Goal: Task Accomplishment & Management: Use online tool/utility

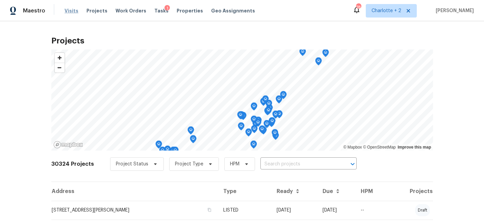
click at [66, 9] on span "Visits" at bounding box center [71, 10] width 14 height 7
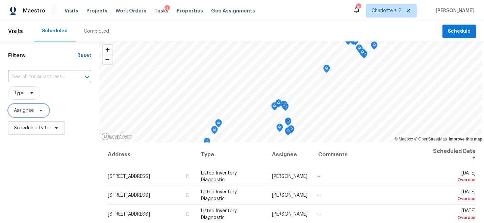
click at [33, 112] on span "Assignee" at bounding box center [24, 110] width 20 height 7
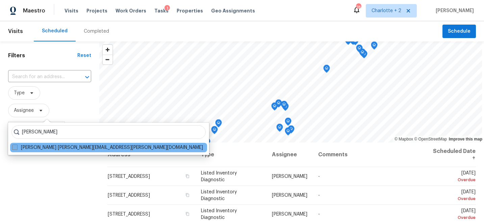
type input "terry tullar"
click at [16, 149] on span at bounding box center [14, 147] width 5 height 5
click at [16, 149] on input "Terry Tullar terry.tullar@opendoor.com" at bounding box center [14, 146] width 4 height 4
checkbox input "true"
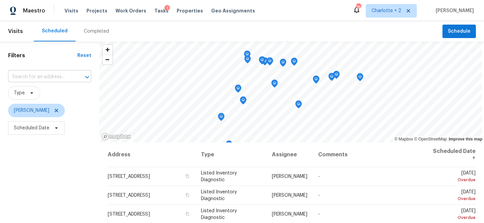
click at [76, 78] on div at bounding box center [83, 77] width 18 height 9
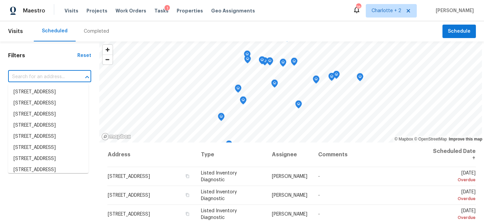
click at [62, 76] on input "text" at bounding box center [40, 77] width 64 height 10
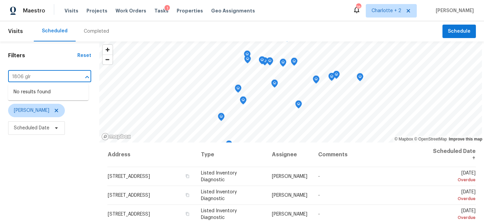
type input "1806 gl"
click at [60, 95] on li "1806 Glenside Dr, Greensboro, NC 27405" at bounding box center [48, 92] width 80 height 11
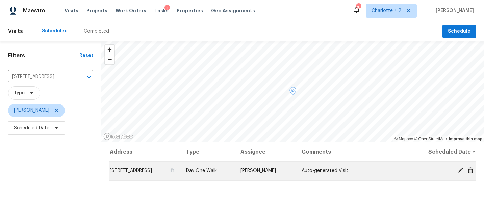
click at [461, 170] on icon at bounding box center [459, 170] width 5 height 5
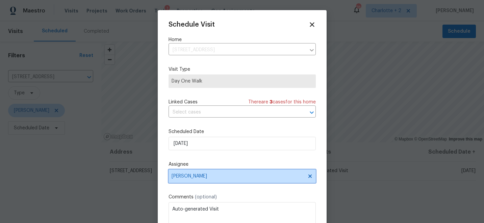
click at [218, 178] on span "Terry Tullar" at bounding box center [237, 176] width 132 height 5
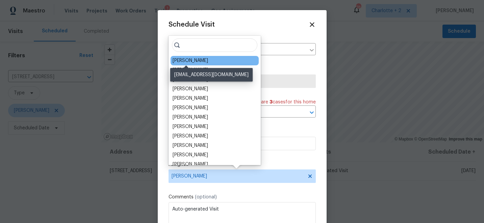
click at [190, 60] on div "[PERSON_NAME]" at bounding box center [189, 60] width 35 height 7
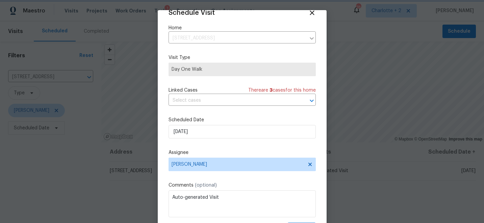
scroll to position [33, 0]
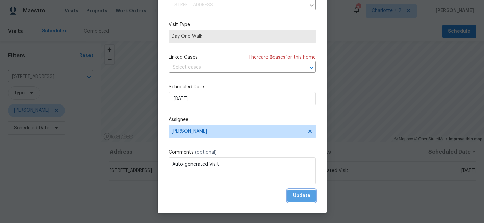
click at [306, 194] on span "Update" at bounding box center [302, 196] width 18 height 8
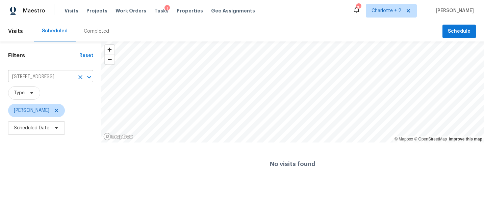
click at [81, 79] on icon "Clear" at bounding box center [80, 77] width 7 height 7
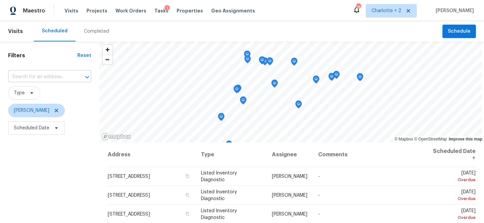
click at [40, 77] on input "text" at bounding box center [40, 77] width 64 height 10
type input "4004 ba"
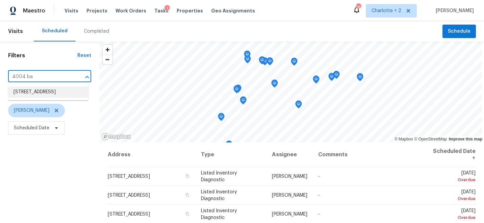
click at [44, 92] on li "4004 Baywater Pt, High Point, NC 27265" at bounding box center [48, 92] width 80 height 11
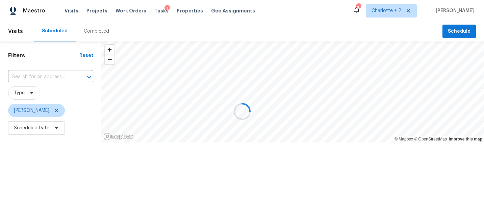
type input "4004 Baywater Pt, High Point, NC 27265"
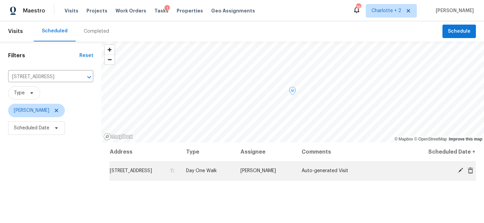
click at [460, 168] on icon at bounding box center [460, 171] width 6 height 6
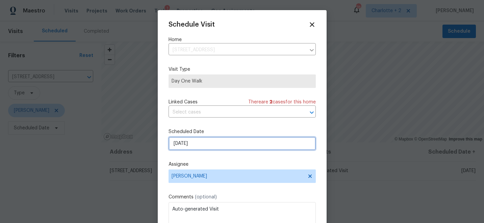
click at [213, 145] on input "10/9/2025" at bounding box center [241, 144] width 147 height 14
select select "9"
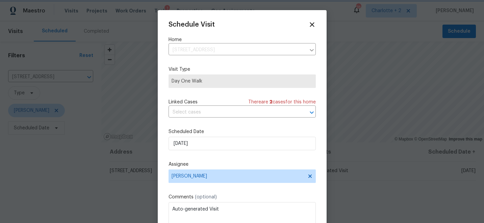
click at [166, 122] on div "Schedule Visit Home 4004 Baywater Pt, High Point, NC 27265 ​ Visit Type Day One…" at bounding box center [242, 128] width 169 height 236
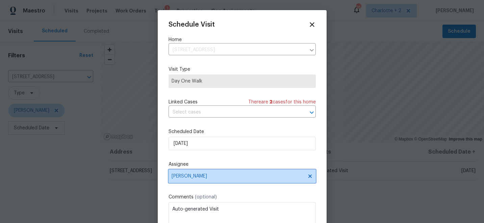
click at [221, 180] on span "Terry Tullar" at bounding box center [241, 177] width 147 height 14
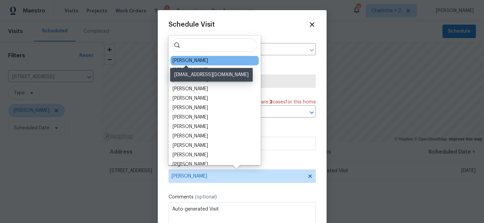
click at [194, 62] on div "[PERSON_NAME]" at bounding box center [189, 60] width 35 height 7
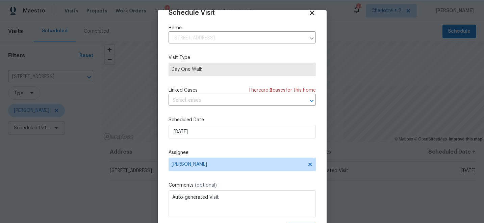
scroll to position [33, 0]
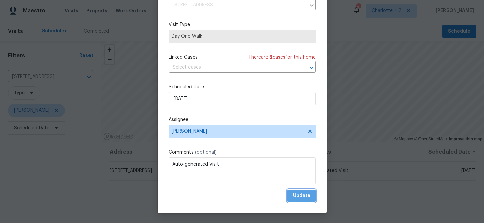
click at [303, 198] on span "Update" at bounding box center [302, 196] width 18 height 8
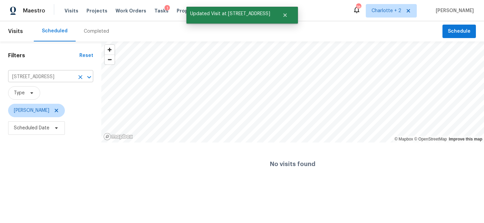
click at [81, 78] on icon "Clear" at bounding box center [80, 77] width 7 height 7
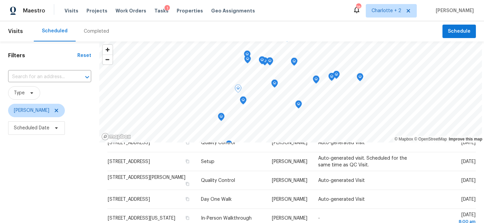
scroll to position [169, 0]
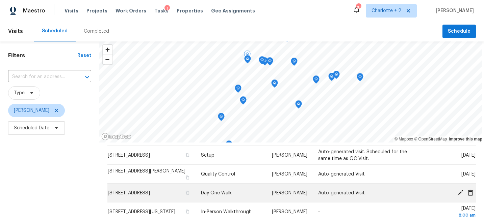
click at [460, 193] on icon at bounding box center [459, 192] width 5 height 5
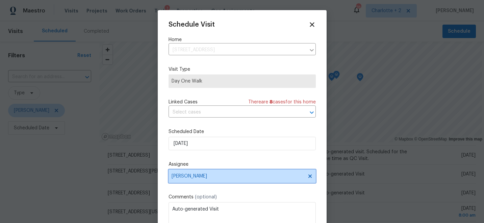
click at [208, 176] on span "Terry Tullar" at bounding box center [237, 176] width 132 height 5
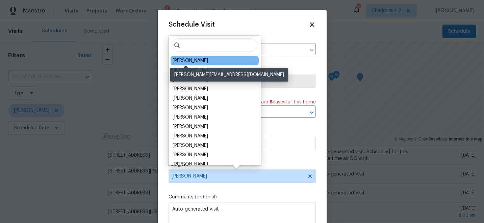
click at [191, 58] on div "Ken Romain" at bounding box center [189, 60] width 35 height 7
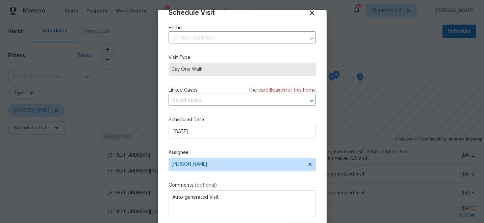
scroll to position [33, 0]
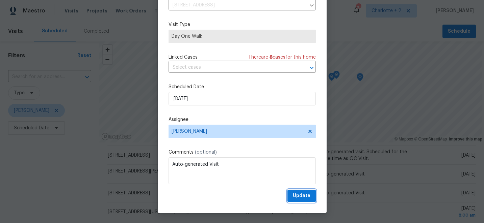
click at [300, 198] on span "Update" at bounding box center [302, 196] width 18 height 8
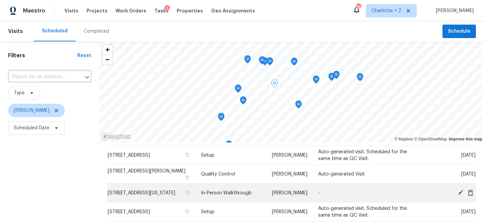
click at [458, 192] on icon at bounding box center [460, 193] width 6 height 6
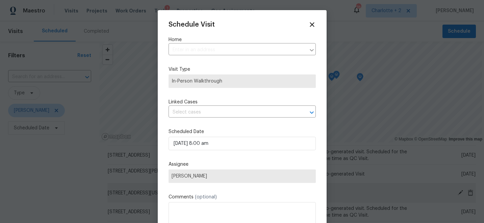
type input "1005 W Florida St, Greensboro, NC 27403"
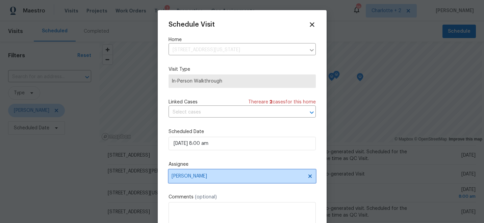
click at [204, 182] on span "Terry Tullar" at bounding box center [241, 177] width 147 height 14
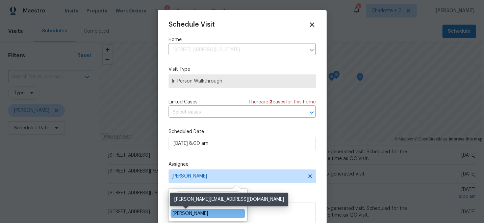
type input "ken r"
click at [190, 214] on div "Ken Romain" at bounding box center [189, 214] width 35 height 7
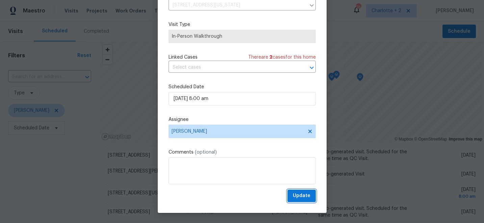
click at [297, 195] on span "Update" at bounding box center [302, 196] width 18 height 8
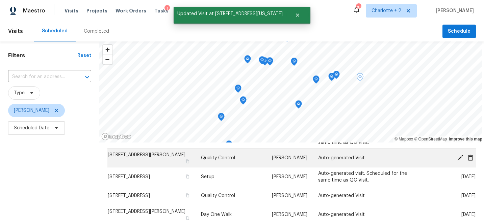
scroll to position [188, 0]
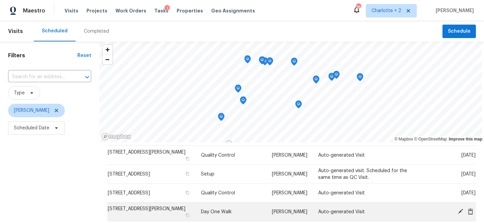
click at [461, 211] on icon at bounding box center [459, 211] width 5 height 5
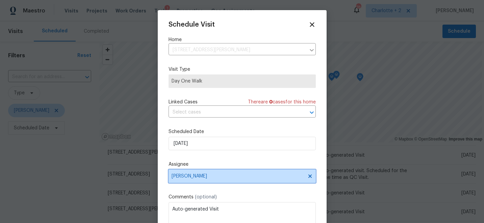
click at [207, 177] on span "Terry Tullar" at bounding box center [237, 176] width 132 height 5
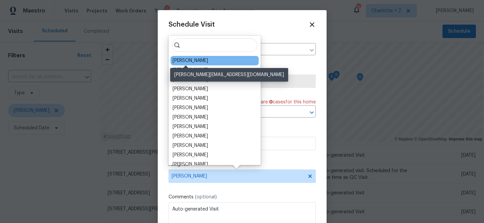
click at [184, 60] on div "Ken Romain" at bounding box center [189, 60] width 35 height 7
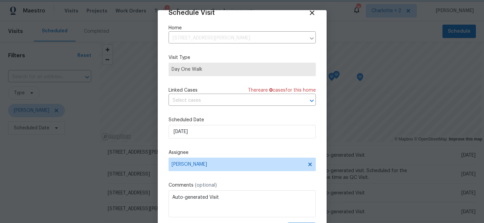
scroll to position [33, 0]
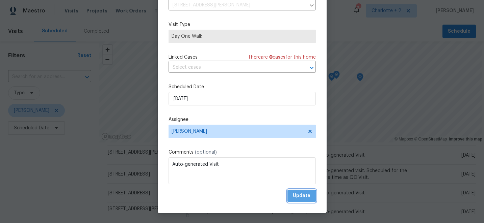
click at [300, 197] on span "Update" at bounding box center [302, 196] width 18 height 8
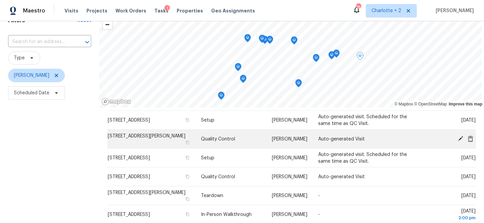
scroll to position [98, 0]
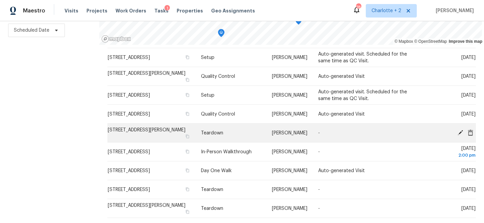
click at [462, 130] on icon at bounding box center [459, 132] width 5 height 5
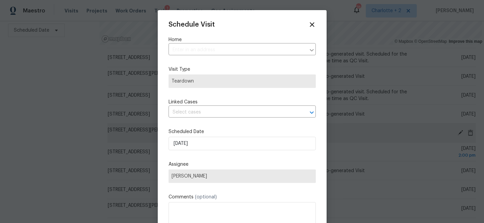
type input "4616 Lawndale Dr Unit E, Greensboro, NC 27455"
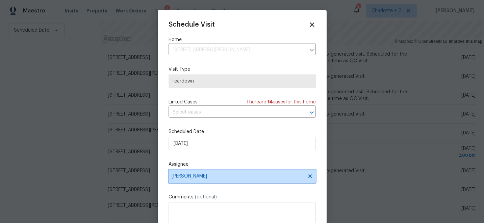
click at [219, 182] on span "Terry Tullar" at bounding box center [241, 177] width 147 height 14
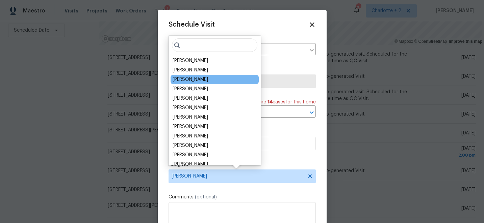
click at [185, 79] on div "[PERSON_NAME]" at bounding box center [189, 79] width 35 height 7
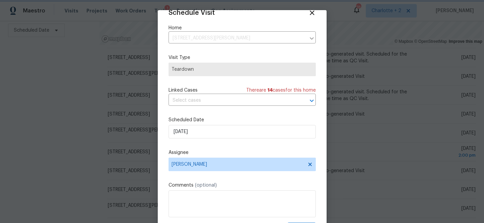
scroll to position [33, 0]
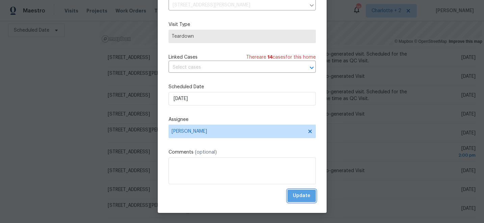
click at [307, 196] on span "Update" at bounding box center [302, 196] width 18 height 8
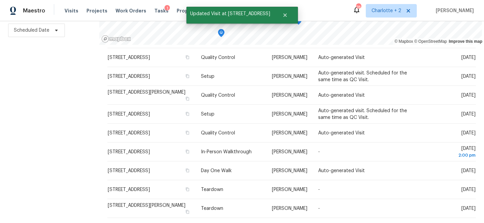
scroll to position [151, 0]
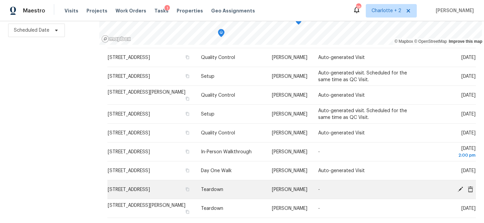
click at [460, 189] on icon at bounding box center [459, 189] width 5 height 5
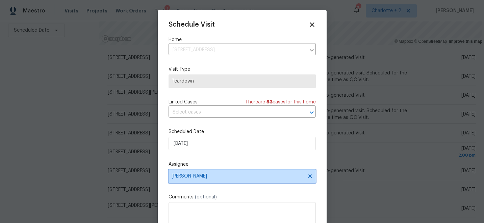
click at [206, 178] on span "Terry Tullar" at bounding box center [237, 176] width 132 height 5
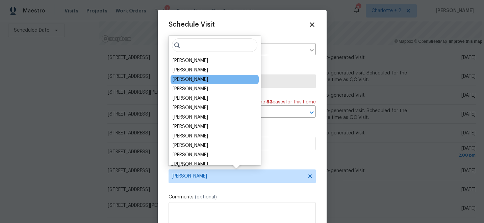
click at [184, 76] on div "[PERSON_NAME]" at bounding box center [214, 79] width 88 height 9
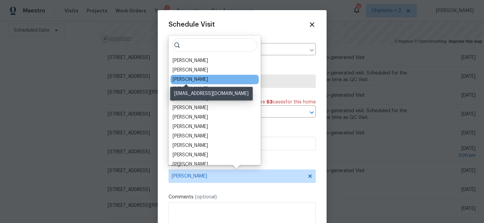
click at [184, 79] on div "[PERSON_NAME]" at bounding box center [189, 79] width 35 height 7
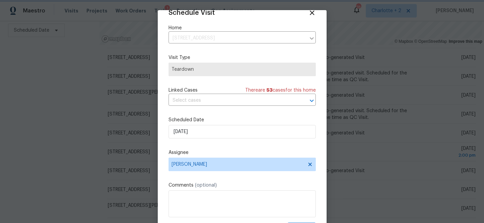
scroll to position [33, 0]
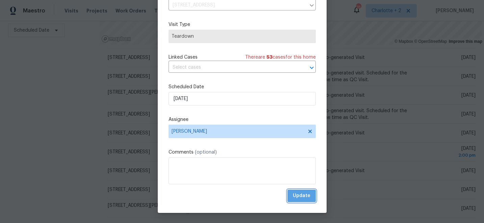
click at [297, 200] on span "Update" at bounding box center [302, 196] width 18 height 8
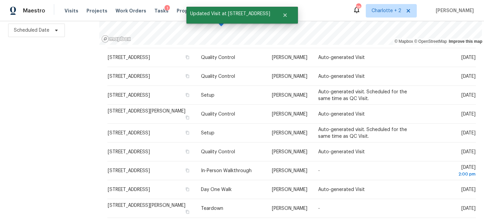
scroll to position [132, 0]
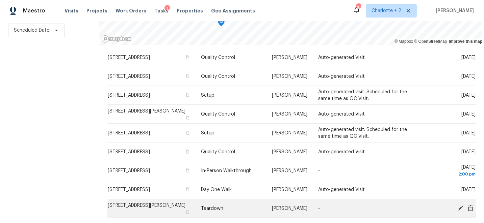
click at [460, 208] on icon at bounding box center [459, 208] width 5 height 5
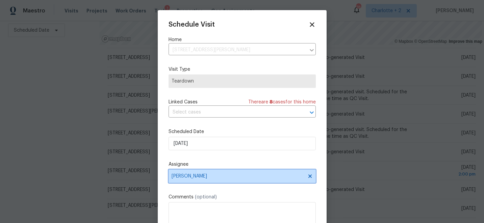
click at [216, 178] on span "Terry Tullar" at bounding box center [237, 176] width 132 height 5
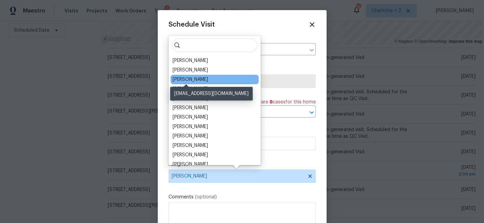
click at [193, 81] on div "[PERSON_NAME]" at bounding box center [189, 79] width 35 height 7
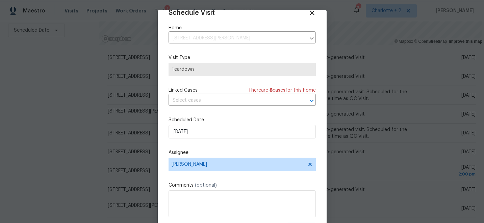
scroll to position [33, 0]
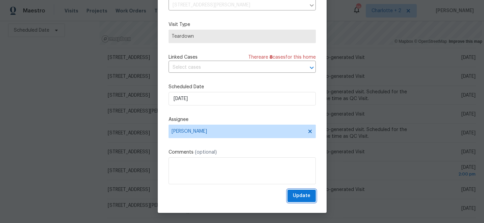
click at [307, 195] on span "Update" at bounding box center [302, 196] width 18 height 8
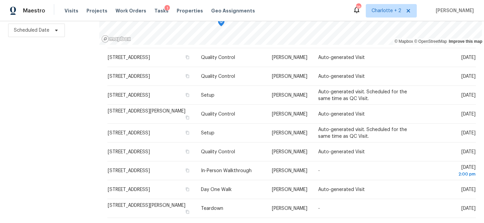
scroll to position [113, 0]
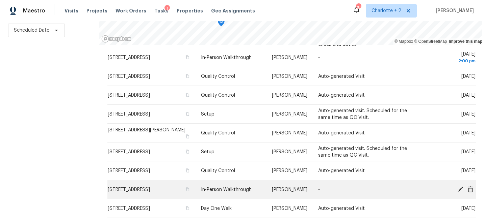
click at [461, 189] on icon at bounding box center [460, 189] width 6 height 6
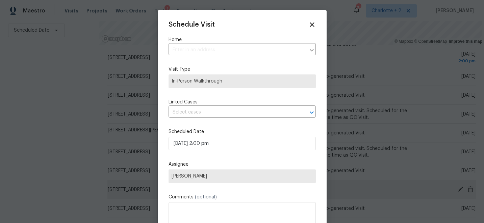
type input "254 Crestwood Cir, High Point, NC 27260"
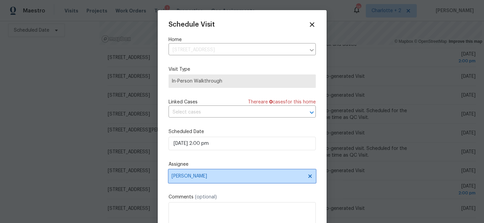
click at [211, 179] on span "Terry Tullar" at bounding box center [237, 176] width 132 height 5
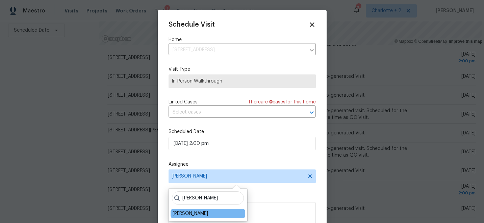
type input "ken"
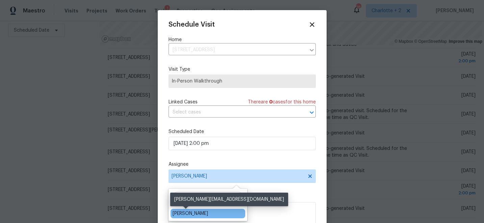
click at [189, 213] on div "Ken Romain" at bounding box center [189, 214] width 35 height 7
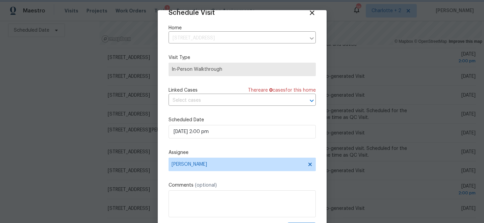
scroll to position [33, 0]
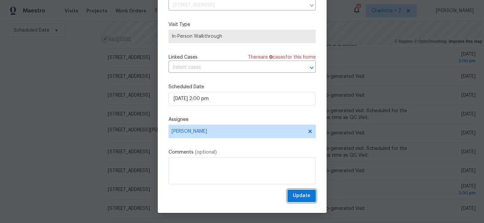
click at [303, 197] on span "Update" at bounding box center [302, 196] width 18 height 8
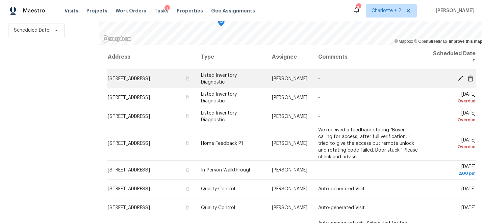
scroll to position [0, 0]
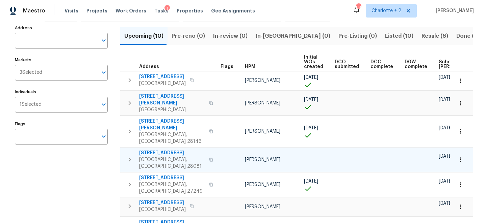
scroll to position [41, 0]
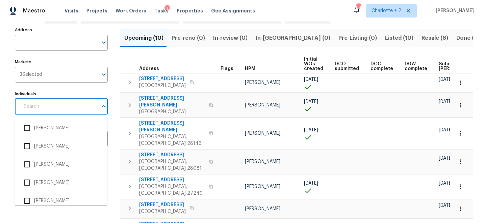
click at [86, 105] on input "Individuals" at bounding box center [59, 107] width 78 height 16
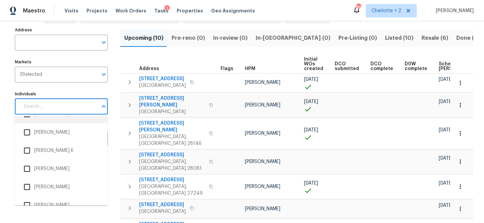
scroll to position [280, 0]
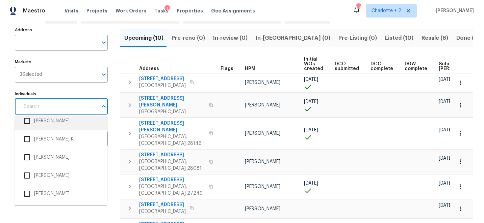
click at [37, 110] on div "Individuals" at bounding box center [61, 107] width 93 height 16
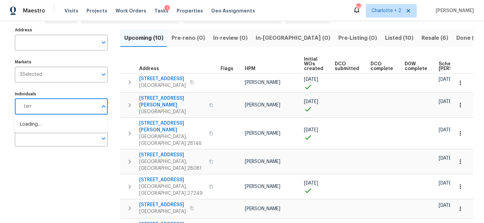
type input "[PERSON_NAME]"
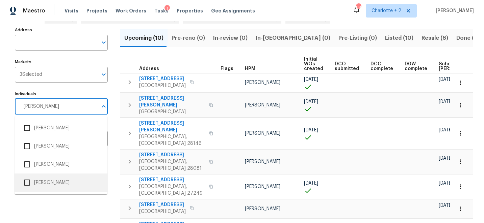
click at [28, 183] on input "checkbox" at bounding box center [27, 183] width 14 height 14
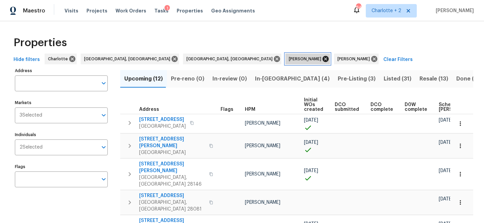
click at [322, 60] on icon at bounding box center [325, 59] width 6 height 6
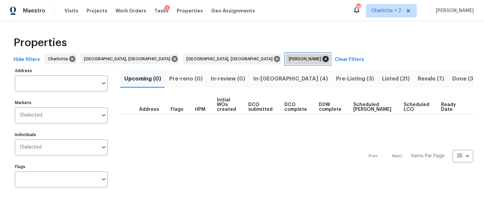
click at [322, 59] on icon at bounding box center [325, 59] width 6 height 6
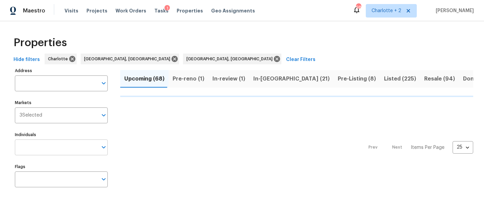
click at [42, 147] on input "Individuals" at bounding box center [56, 148] width 83 height 16
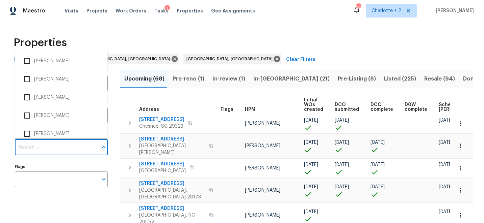
click at [42, 147] on input "Individuals" at bounding box center [56, 148] width 83 height 16
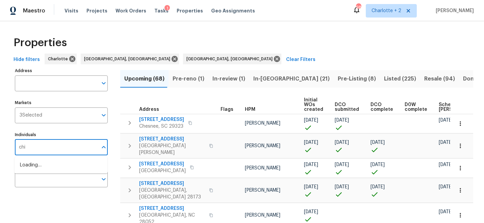
type input "chip"
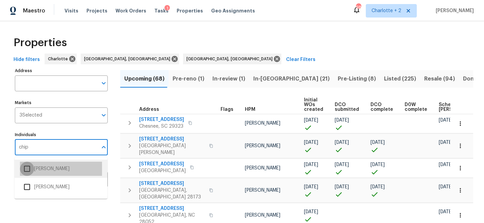
click at [27, 168] on input "checkbox" at bounding box center [27, 169] width 14 height 14
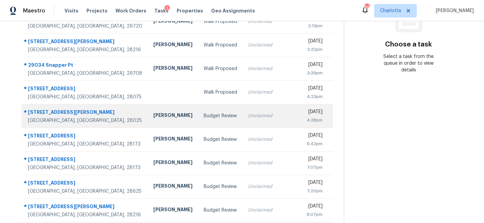
scroll to position [123, 0]
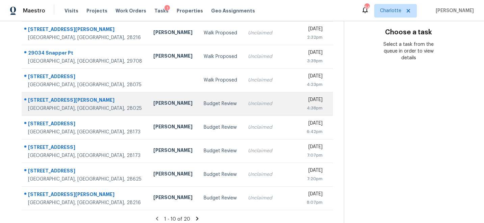
click at [42, 100] on div "1160 Tangle Ridge Dr SE" at bounding box center [85, 101] width 114 height 8
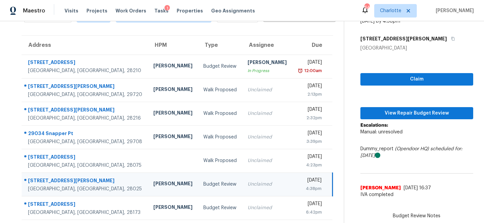
scroll to position [48, 0]
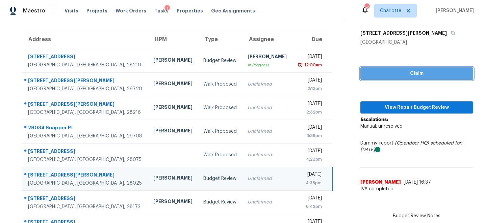
click at [416, 74] on span "Claim" at bounding box center [417, 74] width 102 height 8
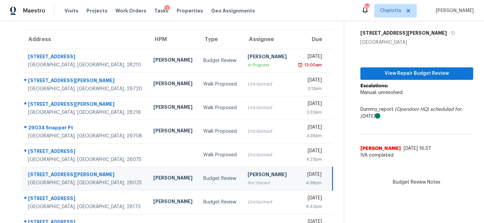
click at [423, 106] on div "Dummy_report (Opendoor HQ) scheduled for: 9/8/2025" at bounding box center [416, 113] width 113 height 14
click at [413, 74] on span "View Repair Budget Review" at bounding box center [417, 74] width 102 height 8
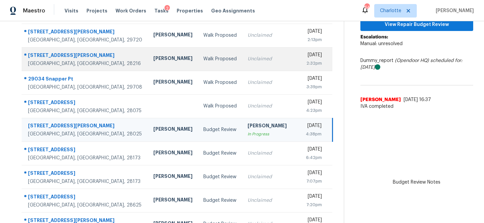
scroll to position [98, 0]
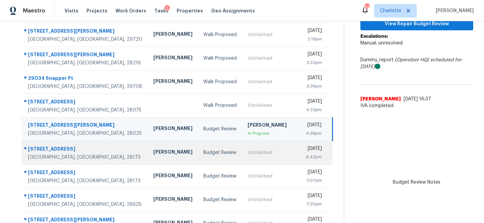
click at [51, 148] on div "8313 Eucalyptus Ave" at bounding box center [85, 150] width 114 height 8
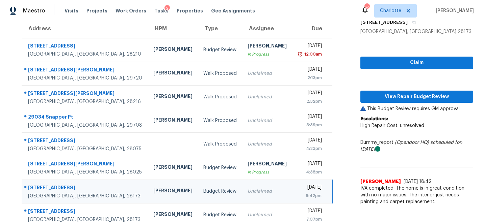
scroll to position [54, 0]
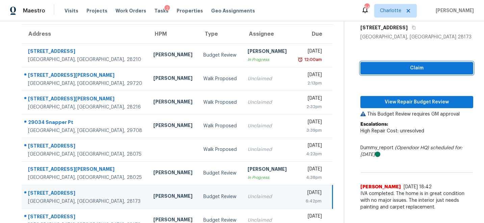
click at [419, 66] on span "Claim" at bounding box center [417, 68] width 102 height 8
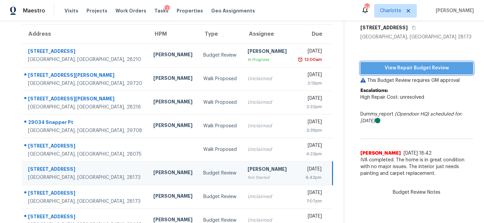
click at [424, 70] on span "View Repair Budget Review" at bounding box center [417, 68] width 102 height 8
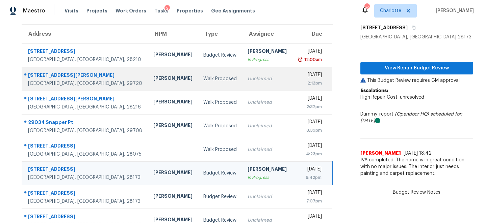
scroll to position [0, 0]
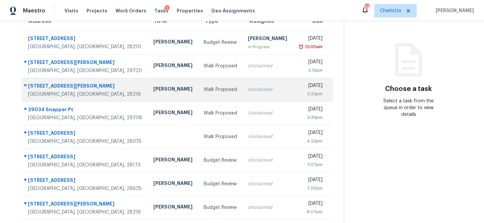
scroll to position [78, 0]
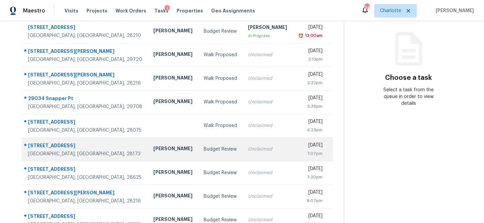
click at [43, 144] on div "[STREET_ADDRESS]" at bounding box center [85, 146] width 114 height 8
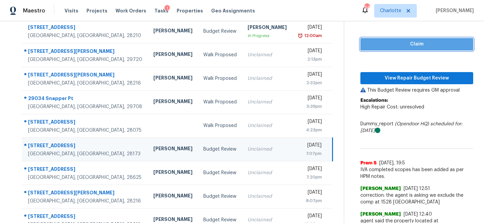
click at [420, 45] on span "Claim" at bounding box center [417, 44] width 102 height 8
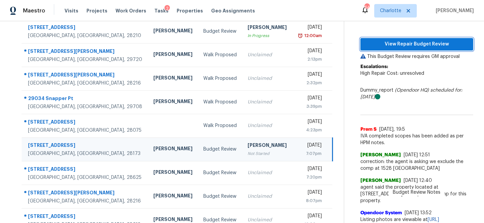
click at [419, 45] on span "View Repair Budget Review" at bounding box center [417, 44] width 102 height 8
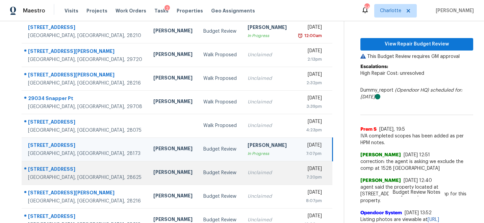
click at [47, 169] on div "[STREET_ADDRESS]" at bounding box center [85, 170] width 114 height 8
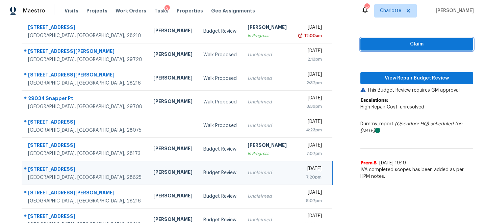
click at [425, 46] on span "Claim" at bounding box center [417, 44] width 102 height 8
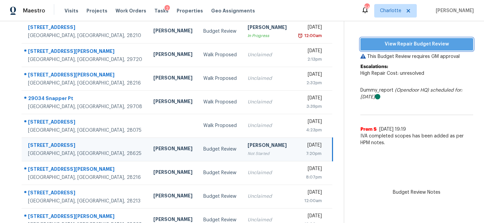
click at [426, 44] on span "View Repair Budget Review" at bounding box center [417, 44] width 102 height 8
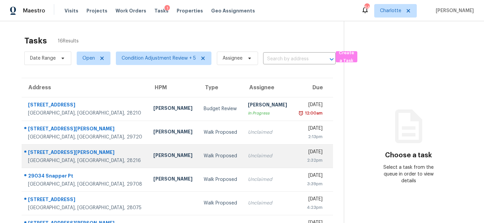
scroll to position [128, 0]
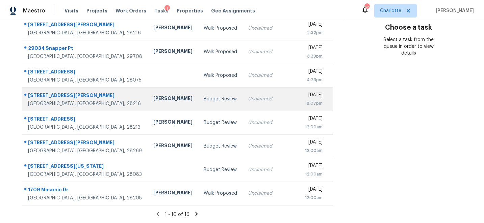
click at [45, 94] on div "[STREET_ADDRESS][PERSON_NAME]" at bounding box center [85, 96] width 114 height 8
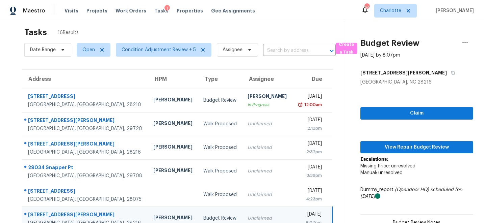
scroll to position [0, 0]
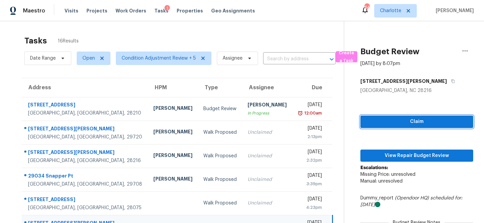
click at [419, 122] on span "Claim" at bounding box center [417, 122] width 102 height 8
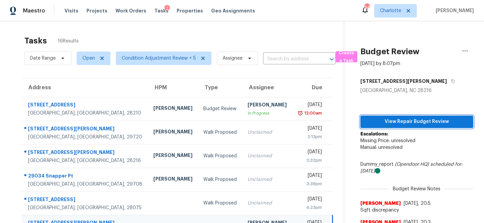
click at [429, 155] on div "View Repair Budget Review Escalations: Missing Price: unresolved Manual: unreso…" at bounding box center [416, 182] width 113 height 176
click at [423, 122] on span "View Repair Budget Review" at bounding box center [417, 122] width 102 height 8
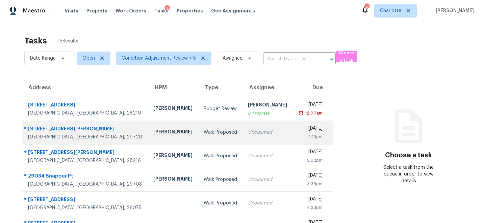
scroll to position [52, 0]
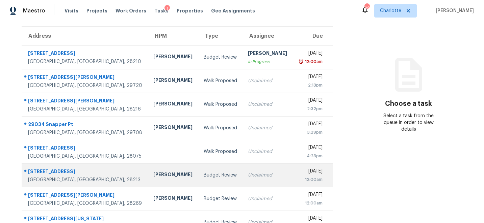
click at [48, 172] on div "9243 Meadow Vista Rd" at bounding box center [85, 172] width 114 height 8
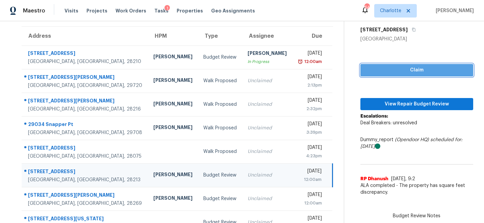
click at [429, 71] on span "Claim" at bounding box center [417, 70] width 102 height 8
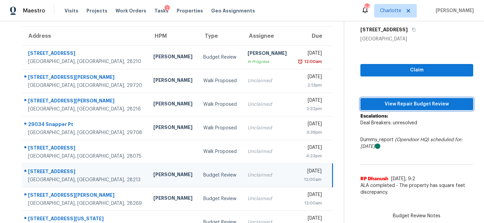
click at [429, 106] on span "View Repair Budget Review" at bounding box center [417, 104] width 102 height 8
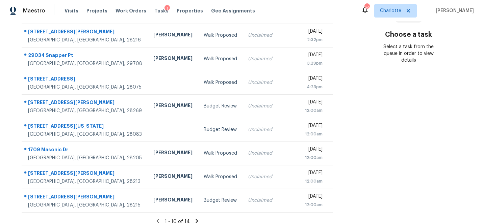
scroll to position [128, 0]
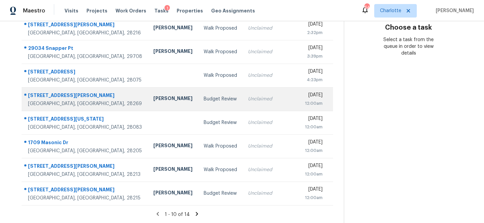
click at [37, 94] on div "[STREET_ADDRESS][PERSON_NAME]" at bounding box center [85, 96] width 114 height 8
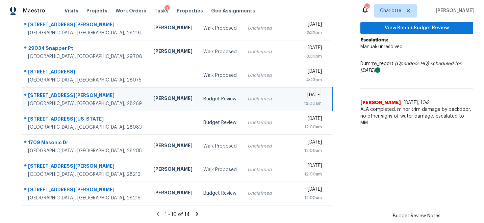
scroll to position [0, 0]
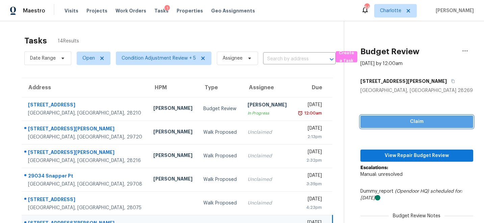
click at [425, 121] on span "Claim" at bounding box center [417, 122] width 102 height 8
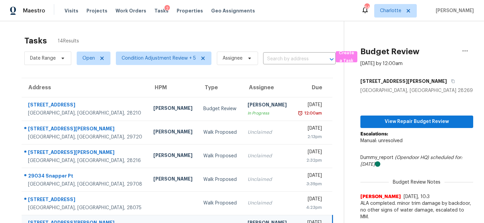
click at [422, 156] on icon "(Opendoor HQ)" at bounding box center [412, 158] width 34 height 5
click at [412, 121] on span "View Repair Budget Review" at bounding box center [417, 122] width 102 height 8
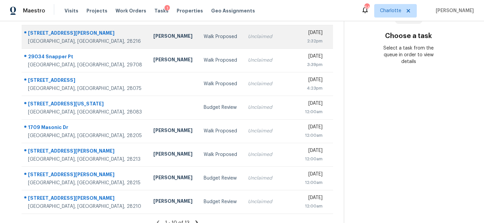
scroll to position [128, 0]
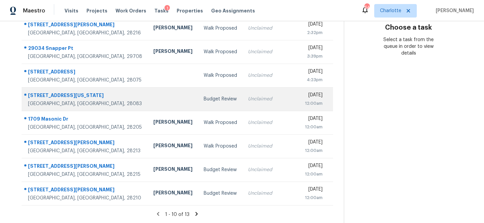
click at [37, 95] on div "[STREET_ADDRESS][US_STATE]" at bounding box center [85, 96] width 114 height 8
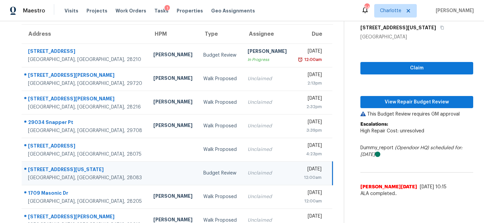
scroll to position [21, 0]
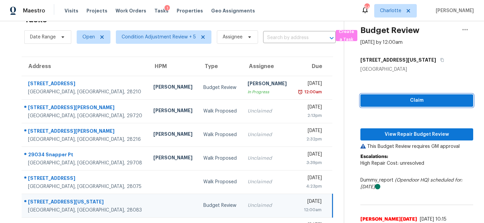
click at [413, 100] on span "Claim" at bounding box center [417, 101] width 102 height 8
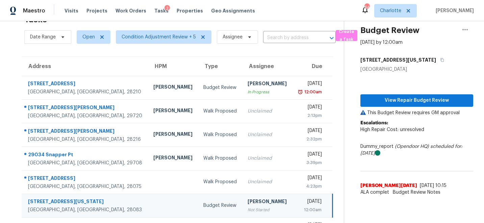
click at [420, 131] on span "High Repair Cost: unresolved" at bounding box center [392, 130] width 64 height 5
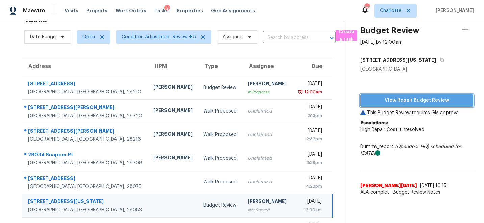
click at [417, 98] on span "View Repair Budget Review" at bounding box center [417, 101] width 102 height 8
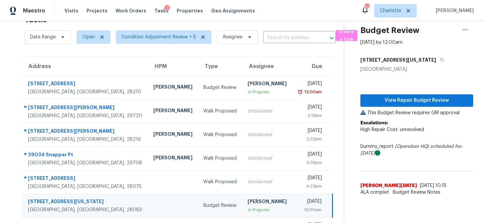
scroll to position [0, 0]
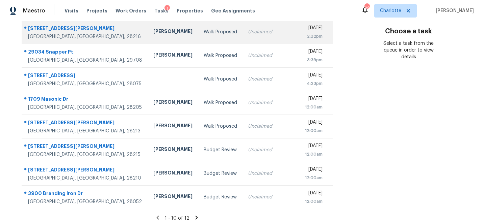
scroll to position [128, 0]
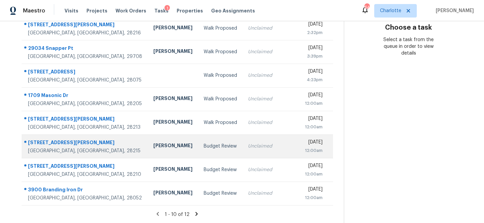
click at [43, 141] on div "1214 Triece Ln" at bounding box center [85, 143] width 114 height 8
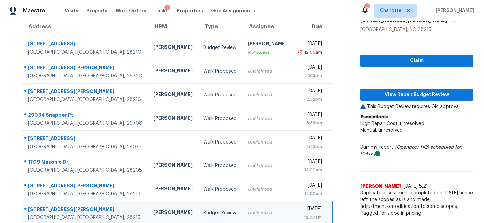
scroll to position [60, 0]
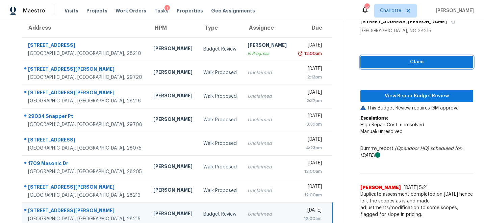
click at [412, 60] on span "Claim" at bounding box center [417, 62] width 102 height 8
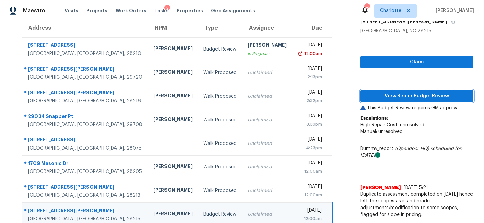
click at [414, 94] on span "View Repair Budget Review" at bounding box center [417, 96] width 102 height 8
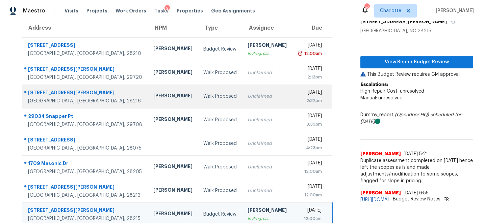
scroll to position [0, 0]
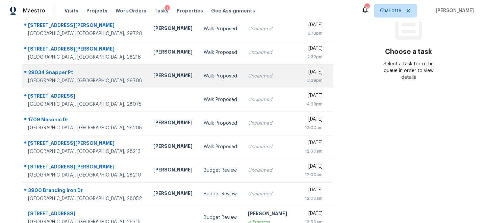
scroll to position [128, 0]
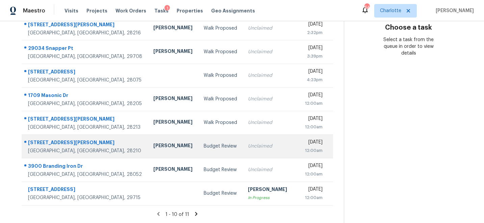
click at [51, 143] on div "[STREET_ADDRESS][PERSON_NAME]" at bounding box center [85, 143] width 114 height 8
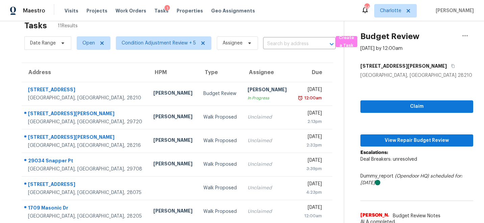
scroll to position [0, 0]
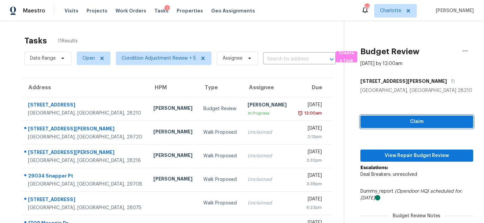
click at [411, 127] on button "Claim" at bounding box center [416, 122] width 113 height 12
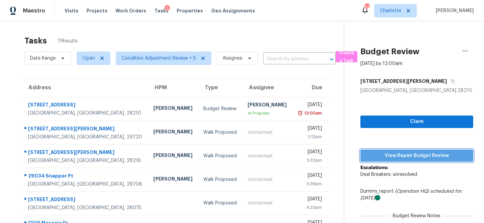
click at [419, 157] on span "View Repair Budget Review" at bounding box center [417, 156] width 102 height 8
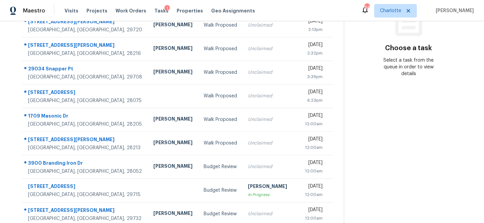
scroll to position [115, 0]
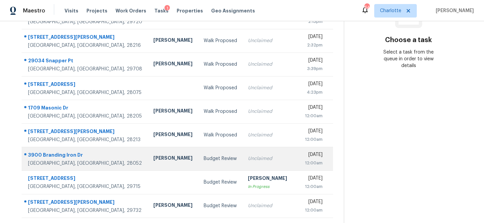
click at [63, 153] on div "3900 Branding Iron Dr" at bounding box center [85, 156] width 114 height 8
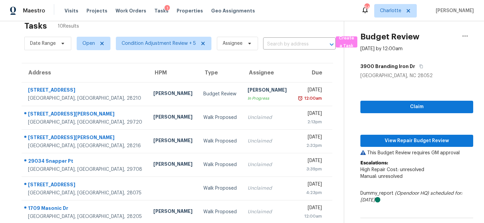
scroll to position [12, 0]
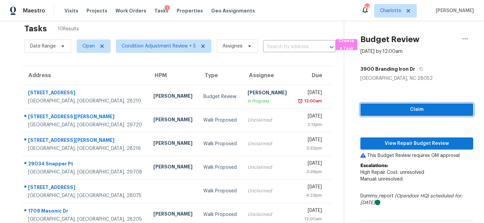
click at [425, 108] on span "Claim" at bounding box center [417, 110] width 102 height 8
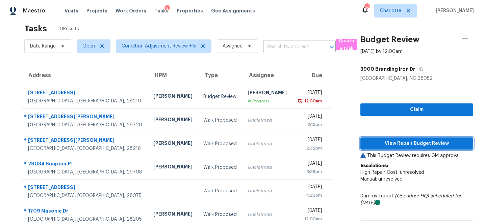
click at [413, 142] on span "View Repair Budget Review" at bounding box center [417, 144] width 102 height 8
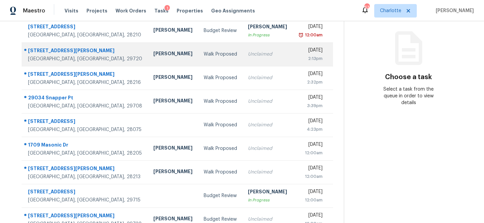
scroll to position [92, 0]
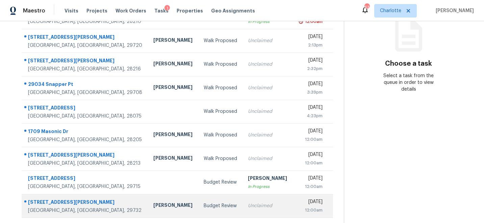
click at [47, 202] on div "[STREET_ADDRESS][PERSON_NAME]" at bounding box center [85, 203] width 114 height 8
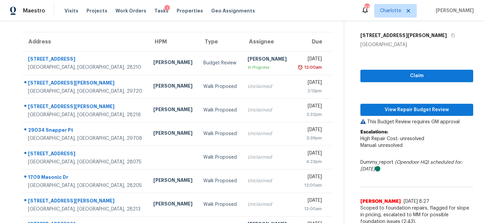
scroll to position [45, 0]
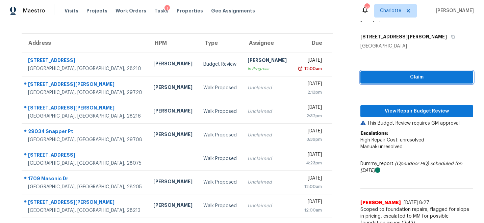
click at [410, 78] on span "Claim" at bounding box center [417, 77] width 102 height 8
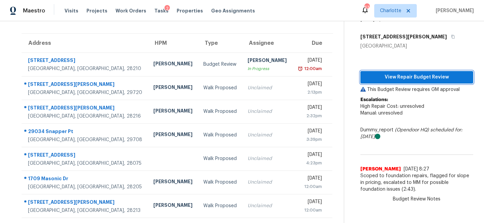
click at [420, 75] on span "View Repair Budget Review" at bounding box center [417, 77] width 102 height 8
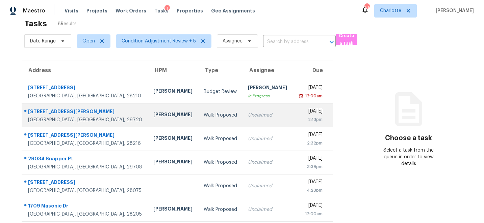
scroll to position [68, 0]
